Goal: Task Accomplishment & Management: Manage account settings

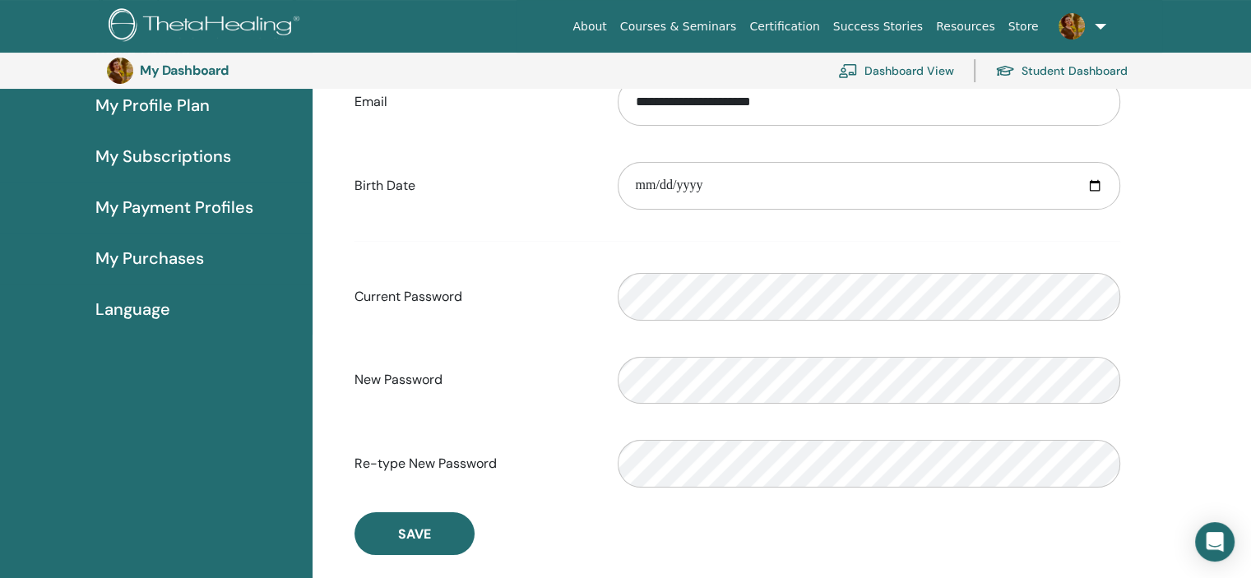
scroll to position [283, 0]
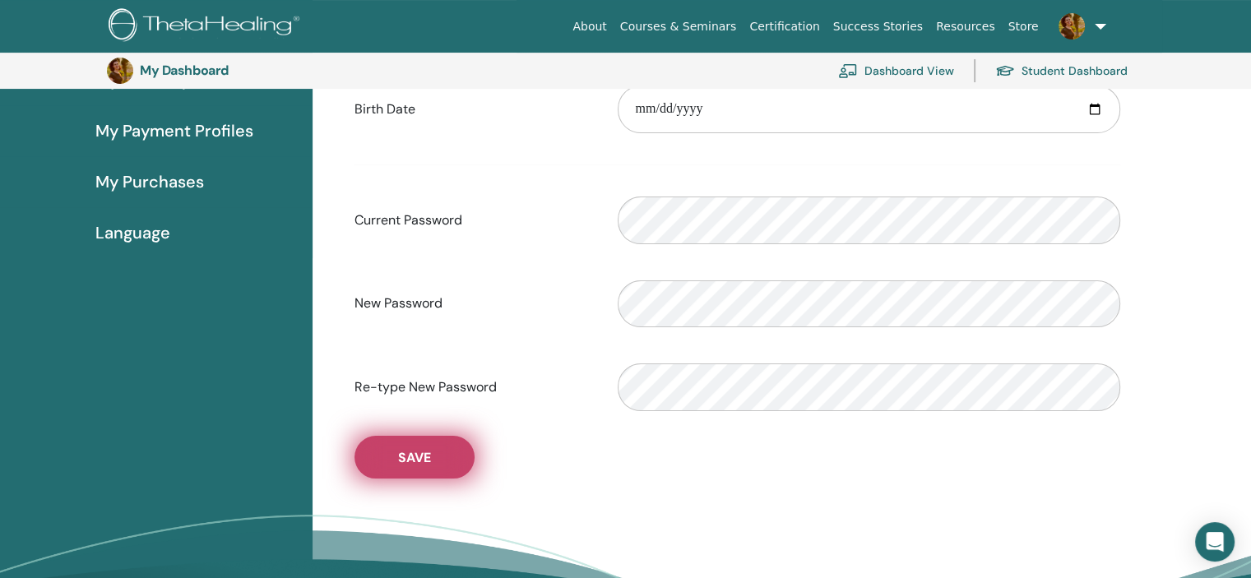
click at [391, 456] on button "Save" at bounding box center [414, 457] width 120 height 43
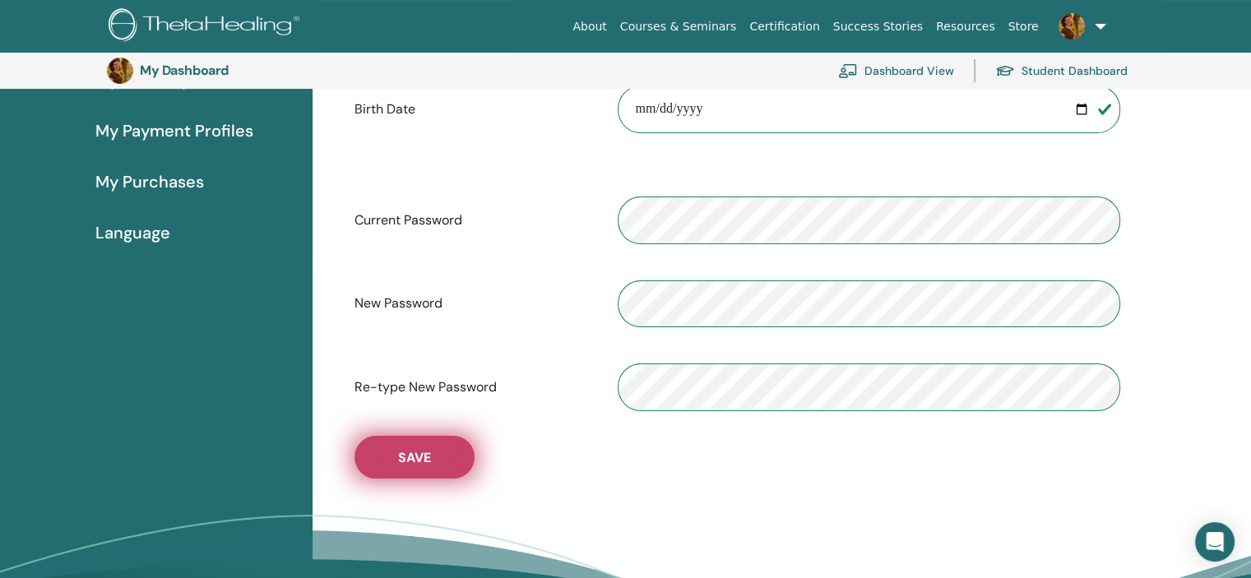
click at [395, 458] on button "Save" at bounding box center [414, 457] width 120 height 43
click at [458, 447] on button "Save" at bounding box center [414, 457] width 120 height 43
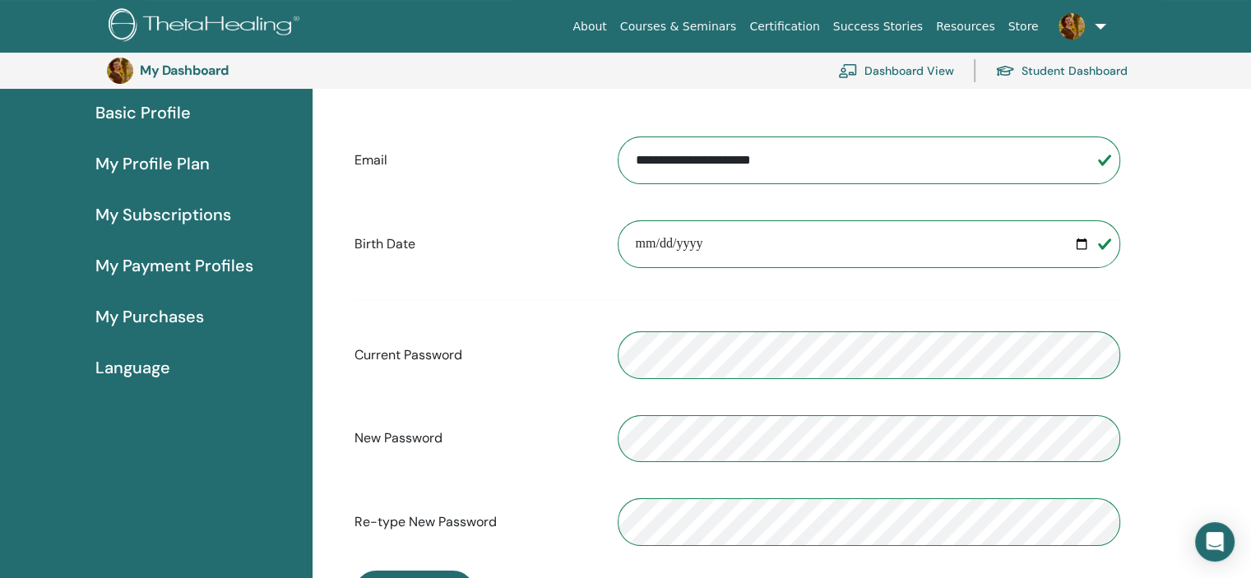
scroll to position [118, 0]
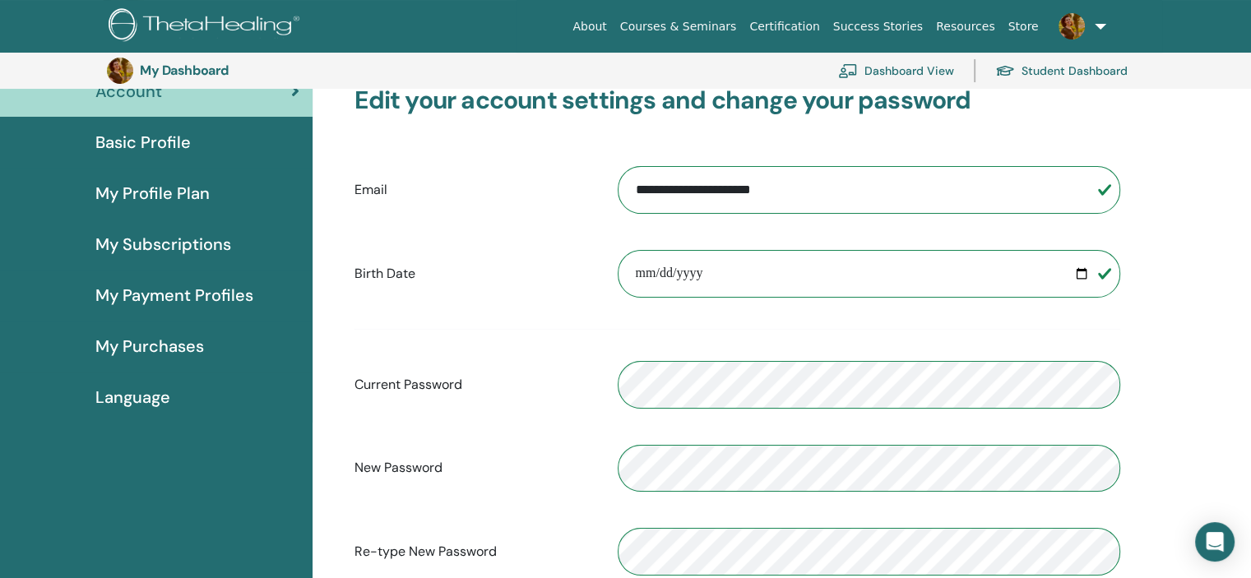
click at [1184, 314] on div "**********" at bounding box center [781, 455] width 938 height 778
click at [171, 291] on span "My Payment Profiles" at bounding box center [174, 295] width 158 height 25
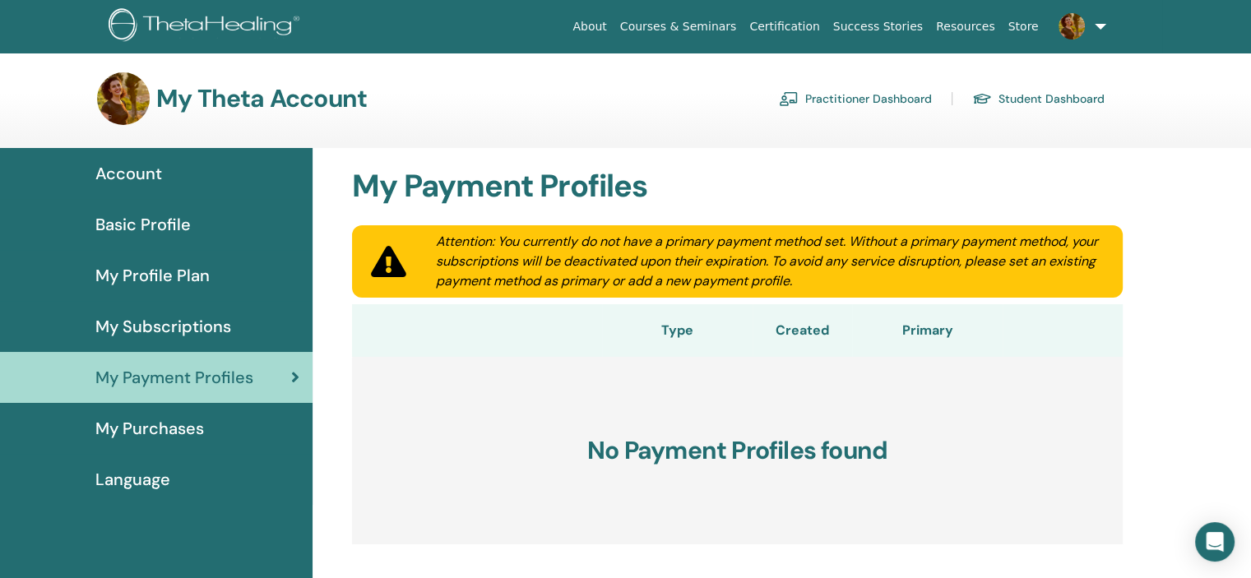
click at [865, 101] on link "Practitioner Dashboard" at bounding box center [855, 99] width 153 height 26
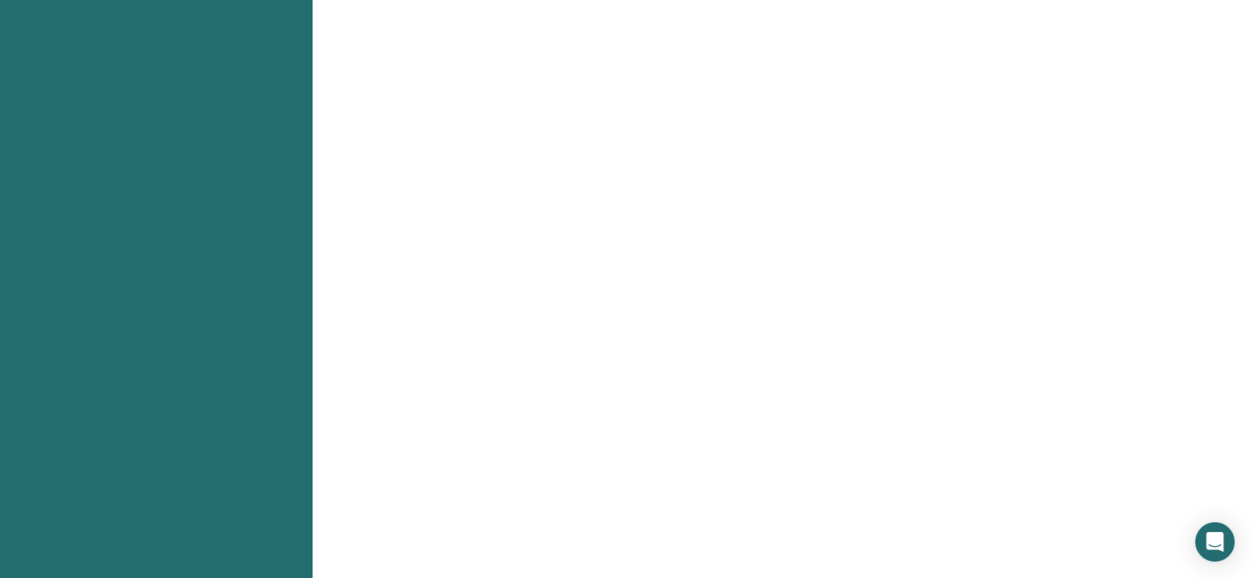
scroll to position [1398, 0]
